Goal: Transaction & Acquisition: Purchase product/service

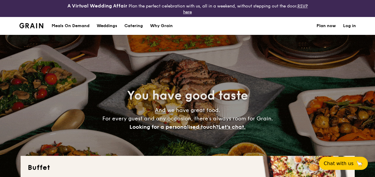
select select
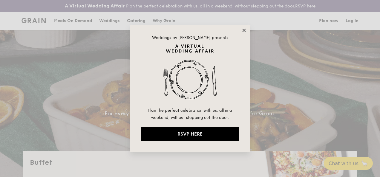
click at [245, 29] on icon at bounding box center [243, 30] width 3 height 3
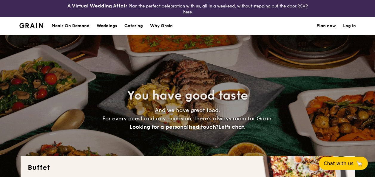
click at [132, 28] on h1 "Catering" at bounding box center [133, 26] width 19 height 18
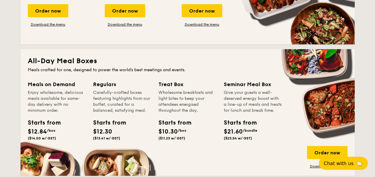
scroll to position [239, 0]
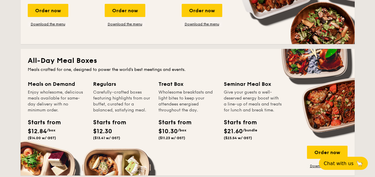
click at [172, 84] on div "Treat Box" at bounding box center [187, 84] width 58 height 8
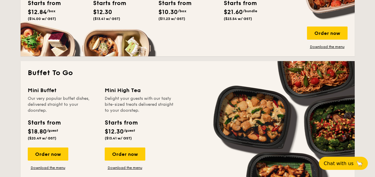
scroll to position [298, 0]
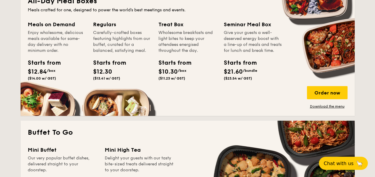
drag, startPoint x: 195, startPoint y: 83, endPoint x: 155, endPoint y: 26, distance: 69.9
click at [155, 26] on div "Meals on Demand Enjoy wholesome, delicious meals available for same-day deliver…" at bounding box center [188, 64] width 320 height 89
click at [320, 104] on link "Download the menu" at bounding box center [327, 106] width 41 height 5
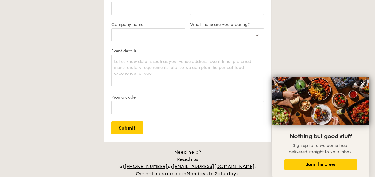
scroll to position [1158, 0]
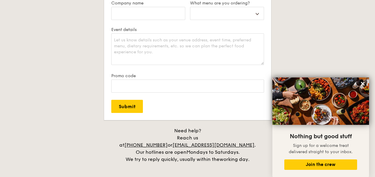
drag, startPoint x: 244, startPoint y: 151, endPoint x: 143, endPoint y: 148, distance: 101.5
click at [143, 148] on div "Need help? Reach us at +65 3163 5335 or concierge@grain.com.sg . Our hotlines a…" at bounding box center [187, 145] width 149 height 36
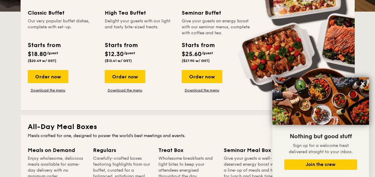
scroll to position [179, 0]
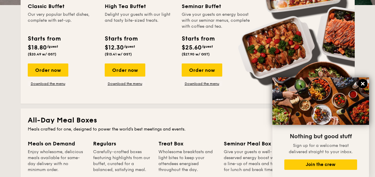
click at [360, 83] on icon at bounding box center [362, 83] width 5 height 5
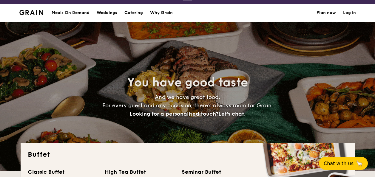
scroll to position [0, 0]
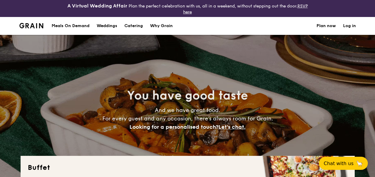
click at [74, 28] on div "Meals On Demand" at bounding box center [71, 26] width 38 height 18
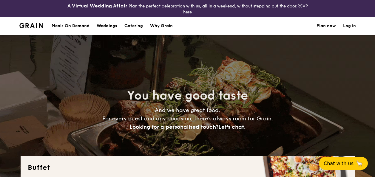
select select
click at [136, 25] on h1 "Catering" at bounding box center [133, 26] width 19 height 18
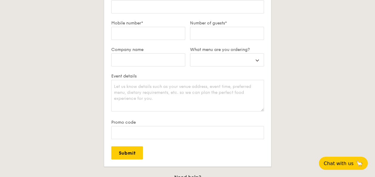
scroll to position [1075, 0]
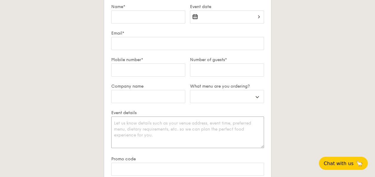
click at [201, 122] on textarea "Event details" at bounding box center [187, 133] width 153 height 32
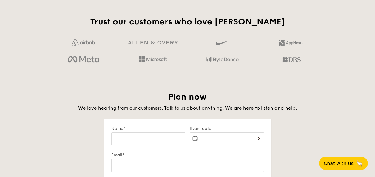
scroll to position [1015, 0]
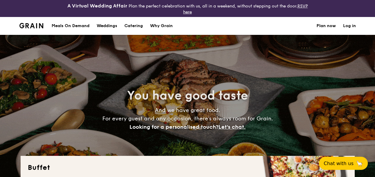
select select
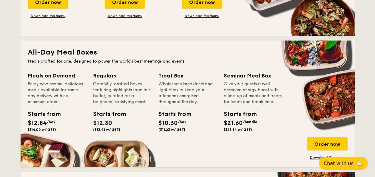
scroll to position [239, 0]
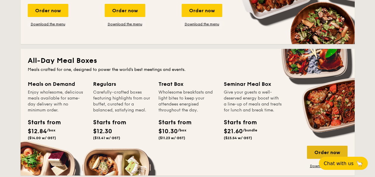
click at [334, 152] on div "Order now" at bounding box center [327, 152] width 41 height 13
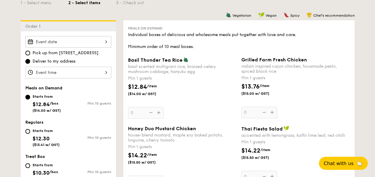
scroll to position [90, 0]
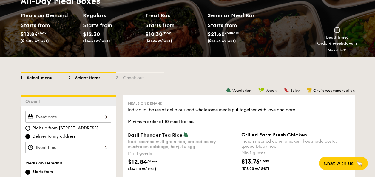
click at [41, 78] on div "1 - Select menu" at bounding box center [45, 77] width 48 height 8
select select
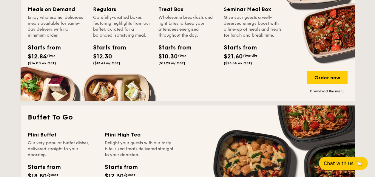
scroll to position [269, 0]
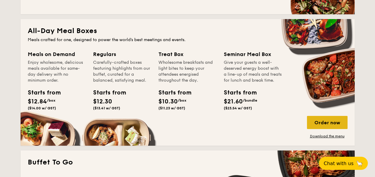
click at [338, 124] on div "Order now" at bounding box center [327, 122] width 41 height 13
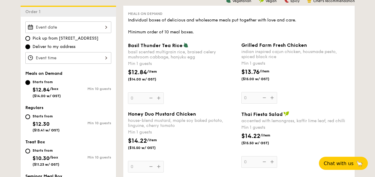
scroll to position [209, 0]
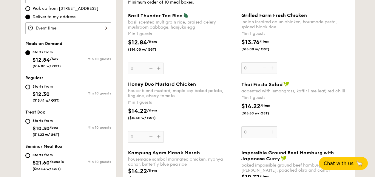
click at [48, 122] on div "Starts from" at bounding box center [46, 120] width 27 height 5
click at [30, 122] on input "Starts from $10.30 /box ($11.23 w/ GST) Min 10 guests" at bounding box center [27, 121] width 5 height 5
radio input "true"
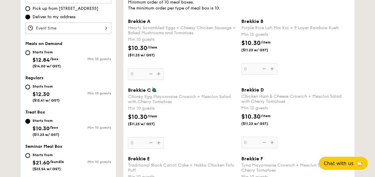
scroll to position [180, 0]
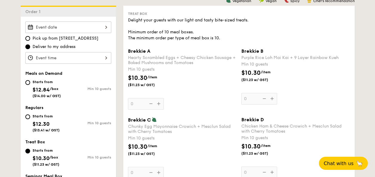
click at [162, 103] on div "Brekkie A Hearty Scrambled Eggs + Cheesy Chicken Sausage + Baked Mushrooms and …" at bounding box center [182, 78] width 109 height 61
click at [162, 103] on input "0" at bounding box center [146, 104] width 36 height 12
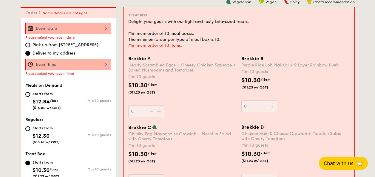
scroll to position [176, 0]
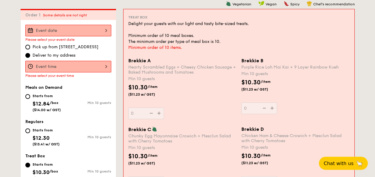
click at [80, 30] on input "Brekkie A Hearty Scrambled Eggs + Cheesy Chicken Sausage + Baked Mushrooms and …" at bounding box center [68, 31] width 86 height 12
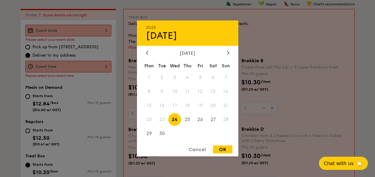
click at [174, 120] on span "24" at bounding box center [174, 119] width 13 height 13
click at [219, 149] on div "OK" at bounding box center [222, 150] width 19 height 8
type input "Sep 24, 2025"
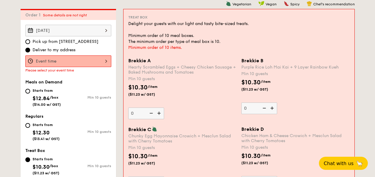
click at [100, 61] on input "Brekkie A Hearty Scrambled Eggs + Cheesy Chicken Sausage + Baked Mushrooms and …" at bounding box center [68, 62] width 86 height 12
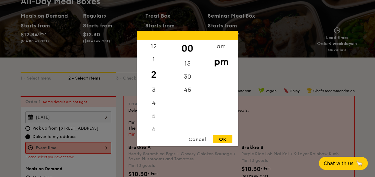
scroll to position [86, 0]
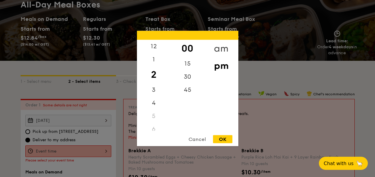
click at [222, 44] on div "am" at bounding box center [221, 48] width 34 height 17
click at [154, 85] on div "8" at bounding box center [154, 87] width 34 height 17
click at [153, 71] on div "7" at bounding box center [154, 72] width 34 height 13
click at [151, 74] on div "7" at bounding box center [154, 72] width 34 height 13
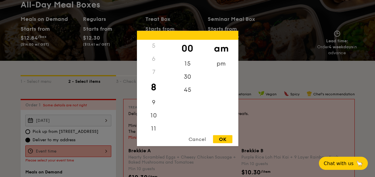
click at [151, 73] on div "7" at bounding box center [154, 72] width 34 height 13
drag, startPoint x: 151, startPoint y: 73, endPoint x: 153, endPoint y: 101, distance: 28.1
click at [154, 100] on div "9" at bounding box center [154, 104] width 34 height 17
click at [157, 102] on div "9" at bounding box center [154, 100] width 34 height 17
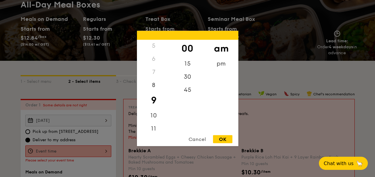
click at [193, 139] on div "Cancel" at bounding box center [197, 139] width 29 height 8
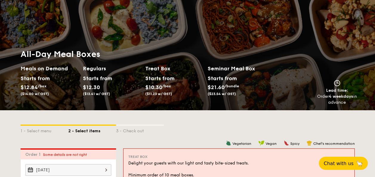
scroll to position [0, 0]
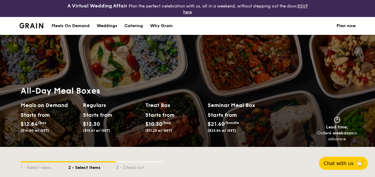
click at [303, 5] on link "RSVP here" at bounding box center [245, 9] width 125 height 11
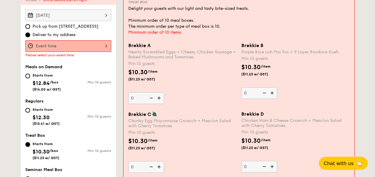
scroll to position [150, 0]
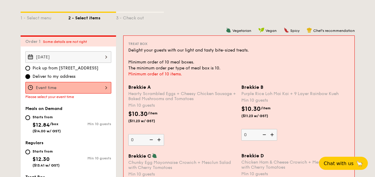
click at [89, 86] on input "Brekkie A Hearty Scrambled Eggs + Cheesy Chicken Sausage + Baked Mushrooms and …" at bounding box center [68, 88] width 86 height 12
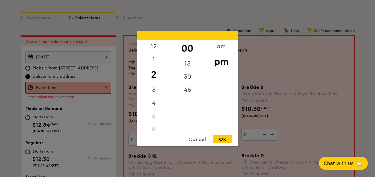
click at [86, 67] on div at bounding box center [187, 88] width 375 height 177
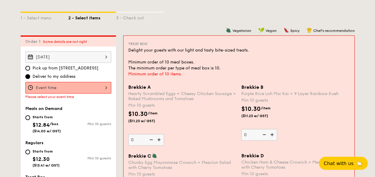
click at [86, 68] on span "Pick up from 5 Burn Road #05-01" at bounding box center [66, 68] width 66 height 6
click at [30, 68] on input "Pick up from 5 Burn Road #05-01" at bounding box center [27, 68] width 5 height 5
radio input "true"
click at [89, 87] on input "Brekkie A Hearty Scrambled Eggs + Cheesy Chicken Sausage + Baked Mushrooms and …" at bounding box center [68, 88] width 86 height 12
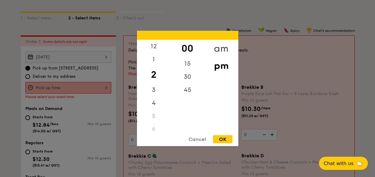
click at [219, 48] on div "am" at bounding box center [221, 48] width 34 height 17
click at [204, 138] on div "Cancel" at bounding box center [197, 139] width 29 height 8
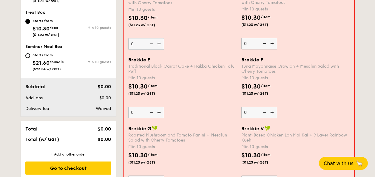
scroll to position [300, 0]
